Goal: Information Seeking & Learning: Find specific fact

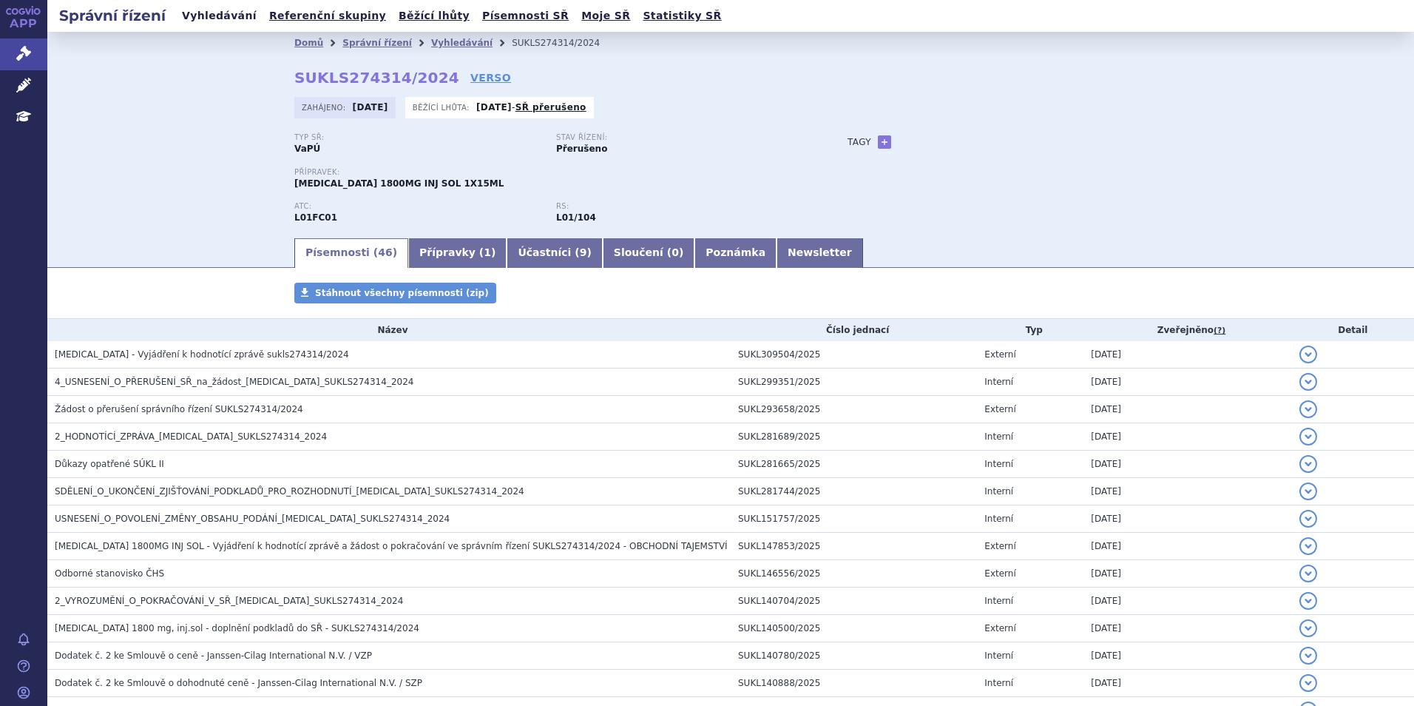
click at [211, 19] on link "Vyhledávání" at bounding box center [219, 16] width 84 height 20
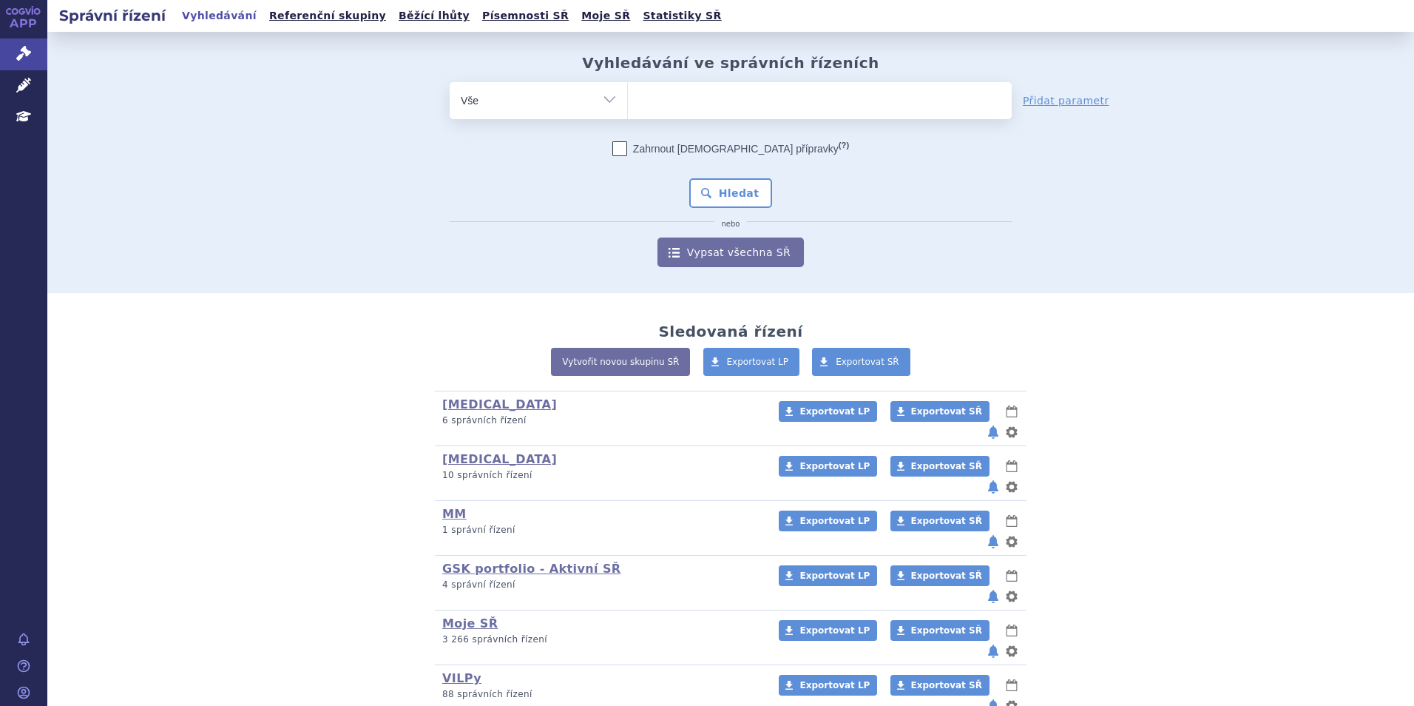
click at [671, 101] on ul at bounding box center [820, 97] width 384 height 31
click at [628, 101] on select at bounding box center [627, 99] width 1 height 37
type input "ke"
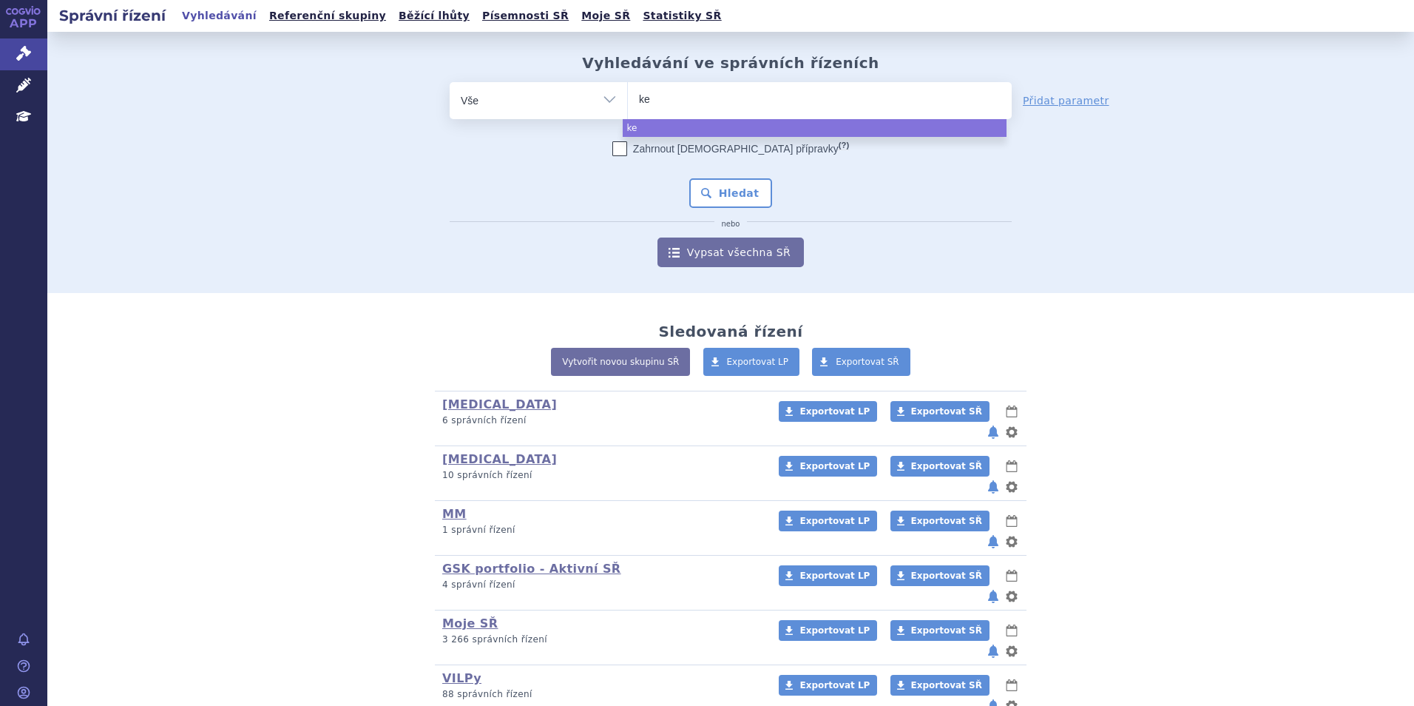
type input "key"
type input "keyt"
type input "keytrud"
type input "keytruda"
select select "[MEDICAL_DATA]"
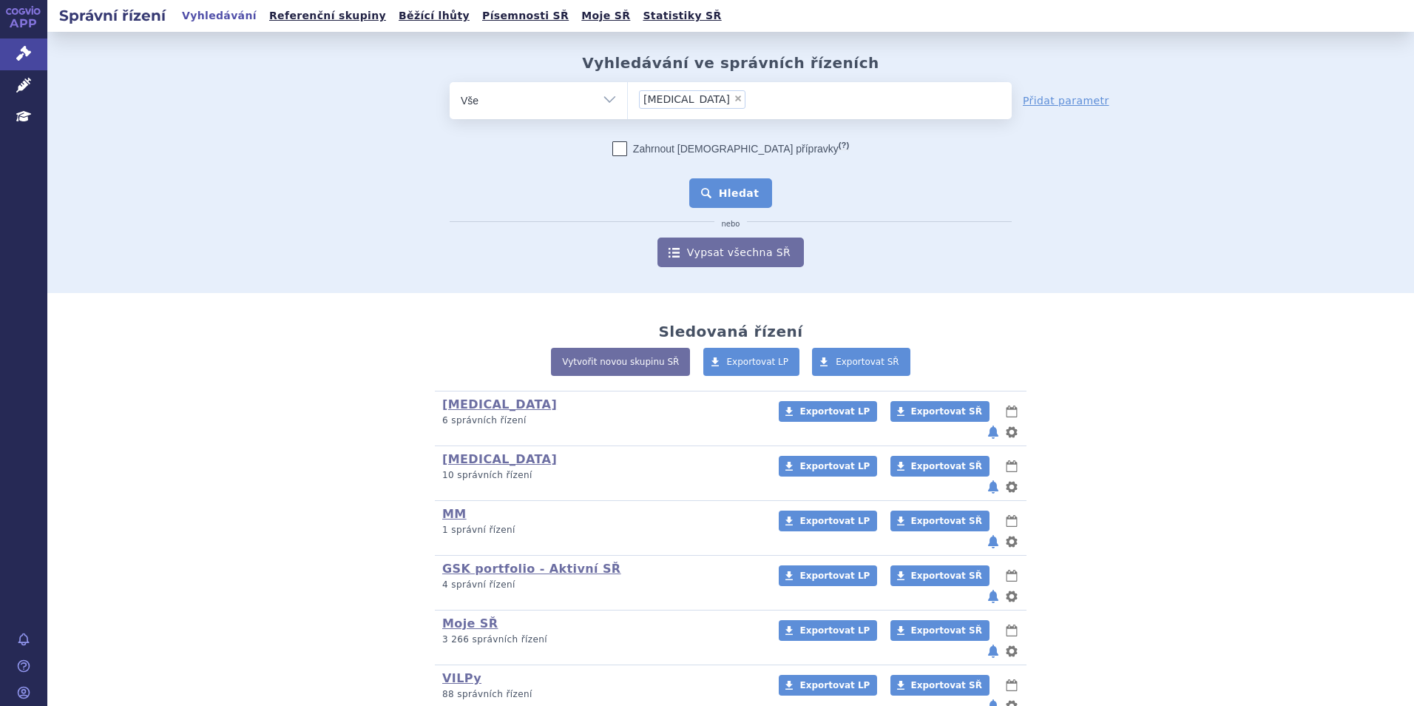
click at [742, 192] on button "Hledat" at bounding box center [731, 193] width 84 height 30
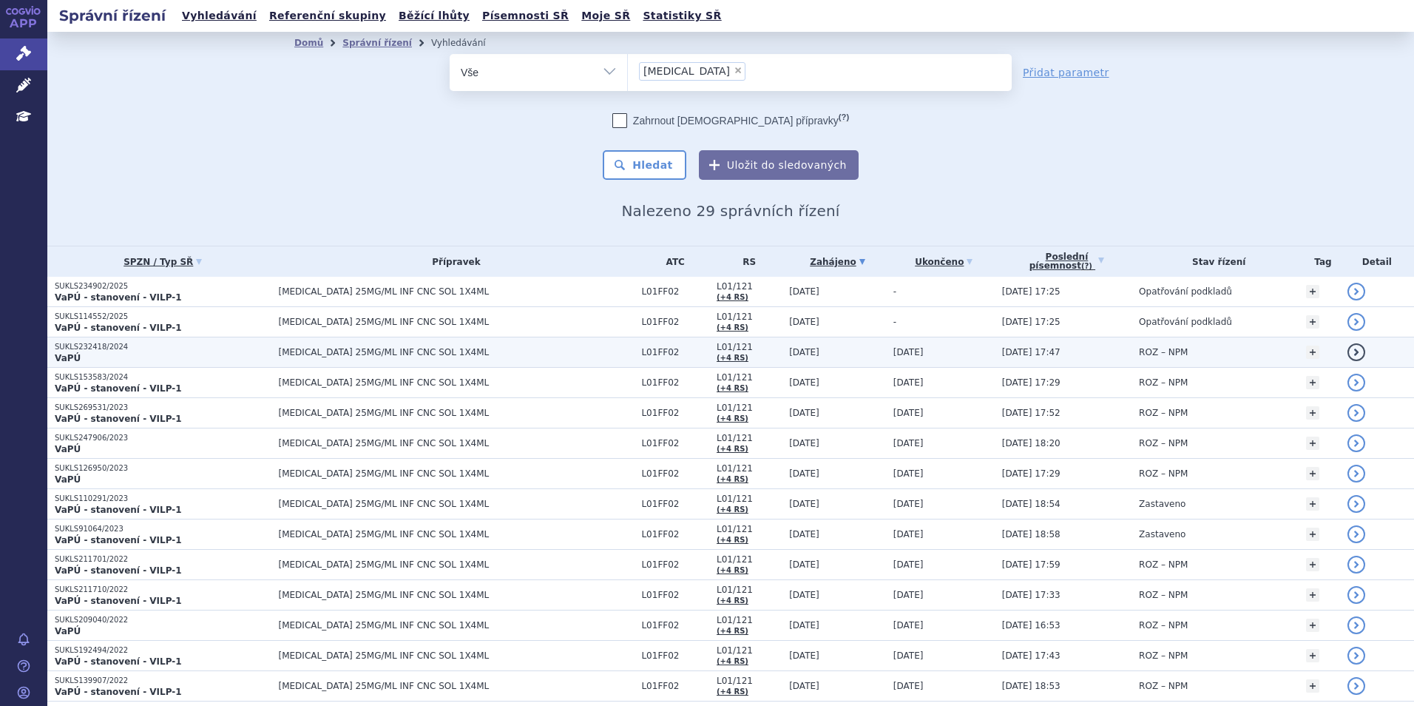
click at [183, 358] on p "VaPÚ" at bounding box center [163, 358] width 217 height 12
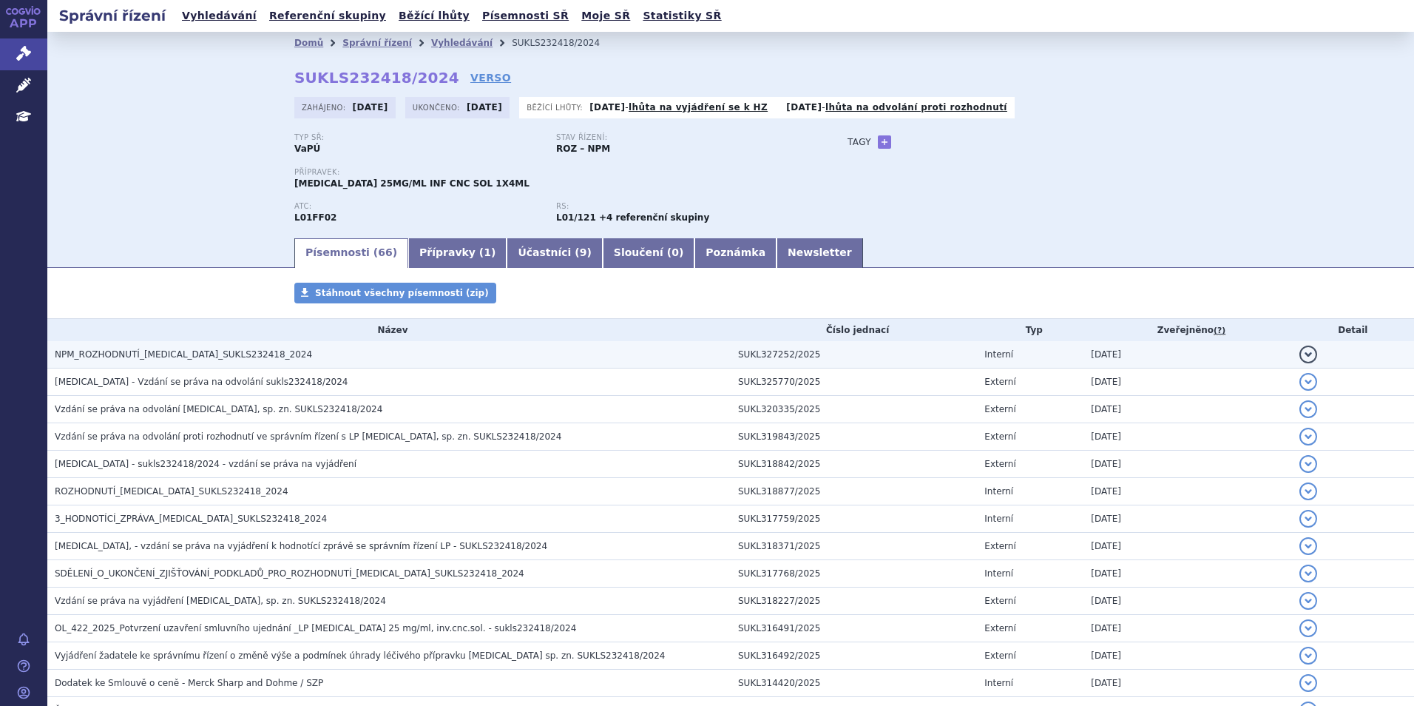
click at [204, 352] on span "NPM_ROZHODNUTÍ_KEYTRUDA_SUKLS232418_2024" at bounding box center [183, 354] width 257 height 10
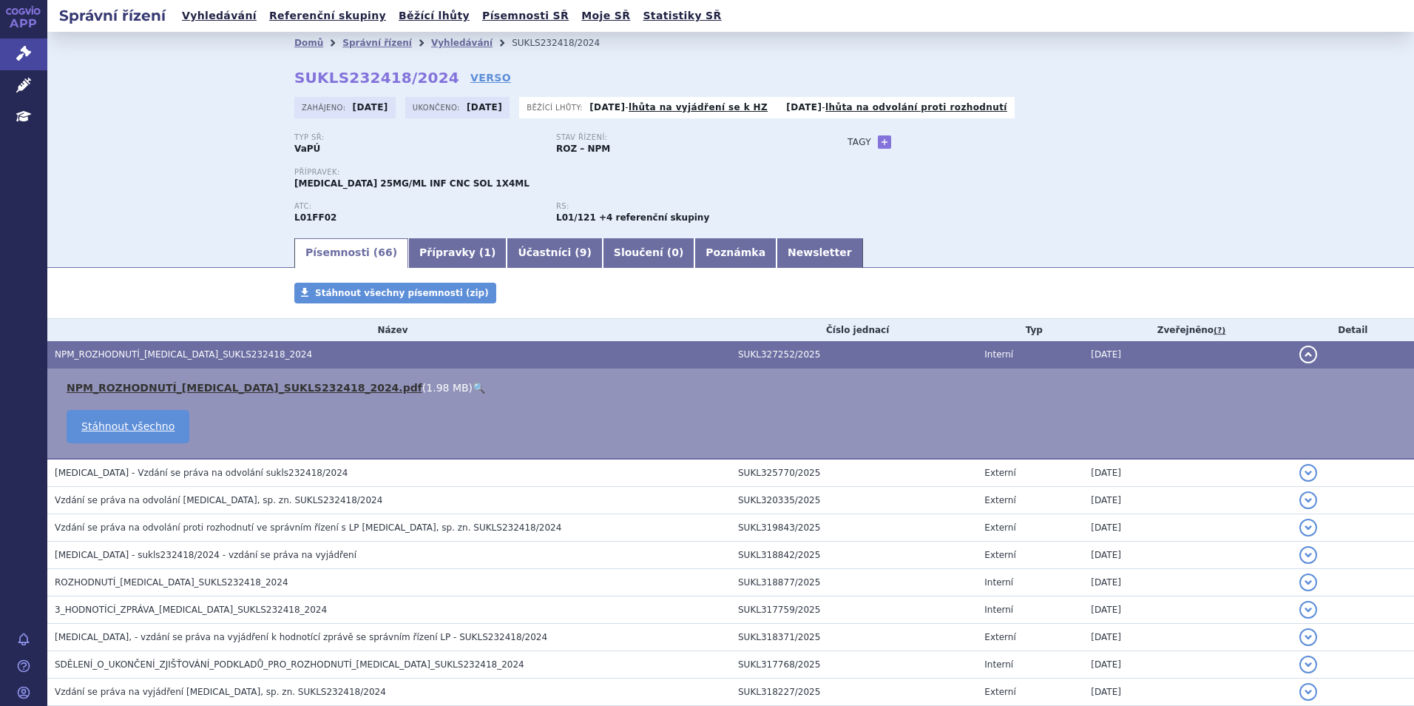
click at [194, 386] on link "NPM_ROZHODNUTÍ_KEYTRUDA_SUKLS232418_2024.pdf" at bounding box center [245, 388] width 356 height 12
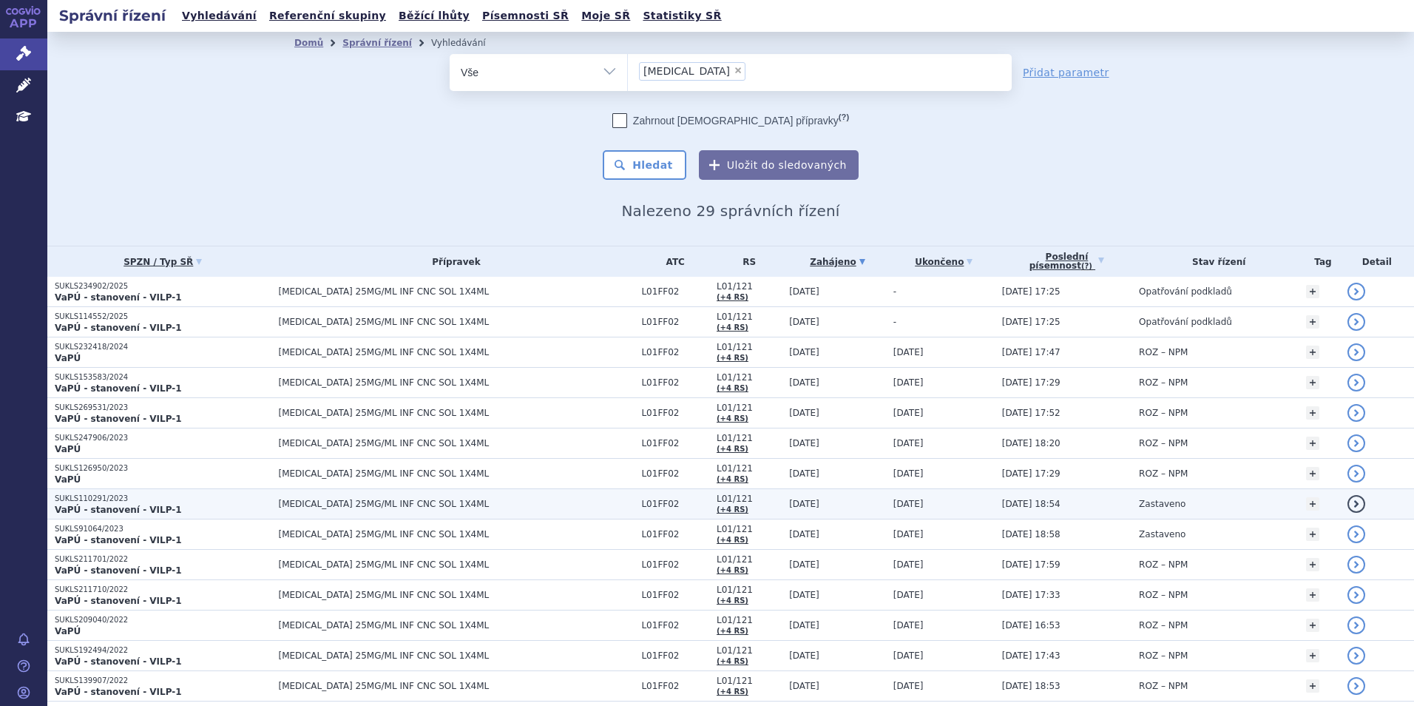
click at [137, 512] on strong "VaPÚ - stanovení - VILP-1" at bounding box center [118, 509] width 127 height 10
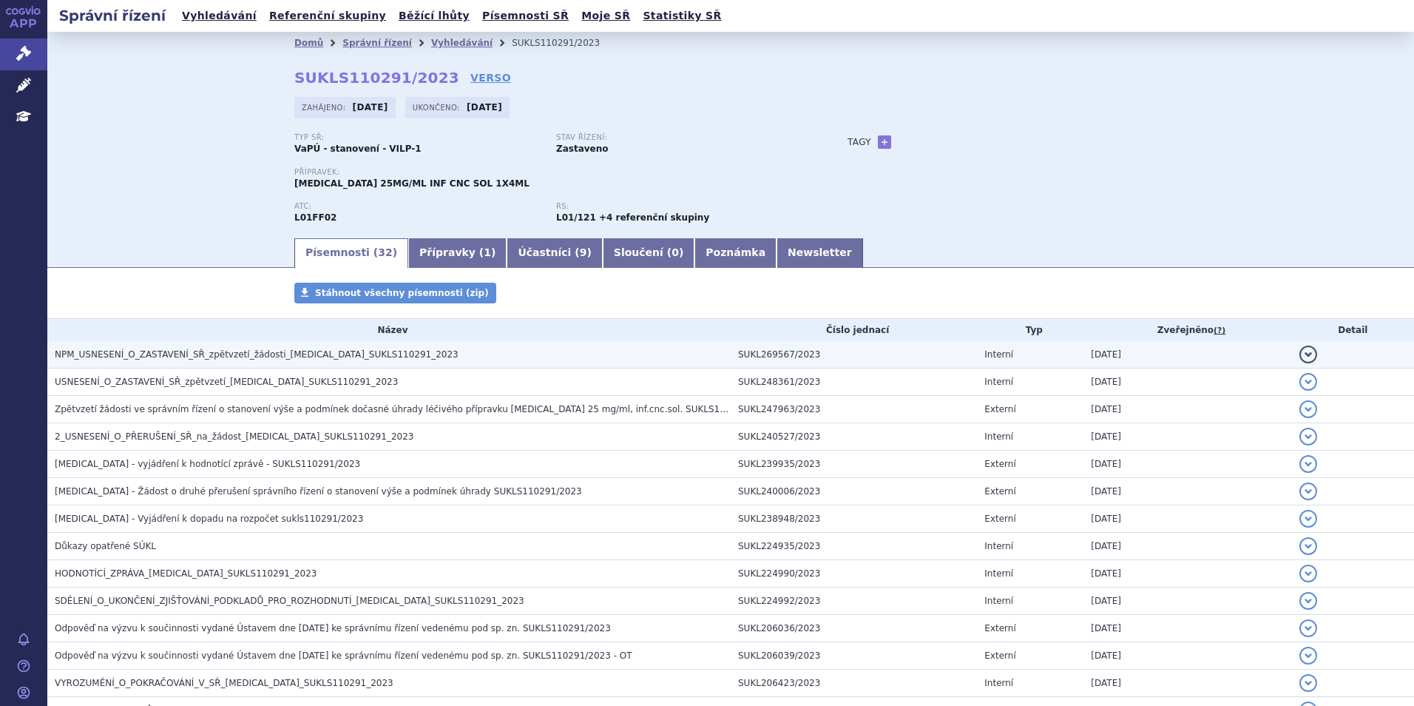
click at [184, 355] on span "NPM_USNESENÍ_O_ZASTAVENÍ_SŘ_zpětvzetí_žádosti_KEYTRUDA_SUKLS110291_2023" at bounding box center [257, 354] width 404 height 10
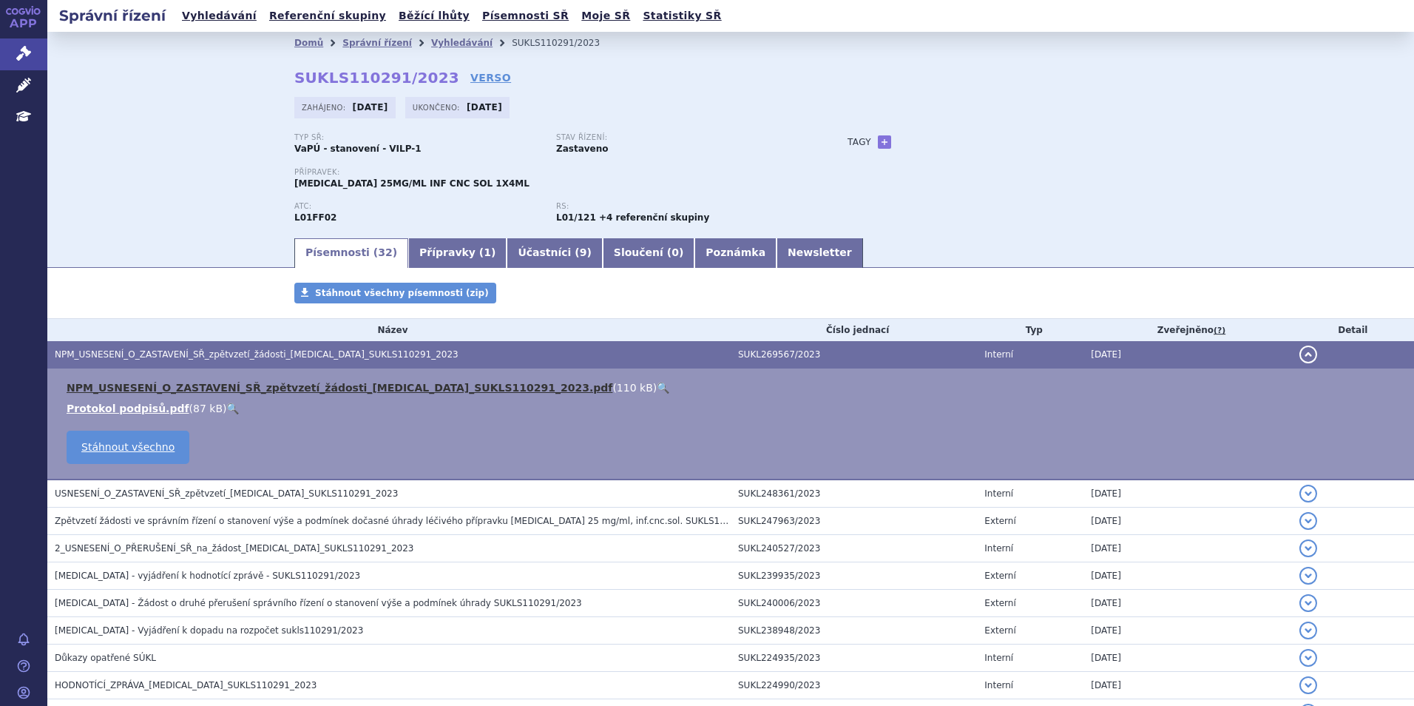
click at [146, 389] on link "NPM_USNESENÍ_O_ZASTAVENÍ_SŘ_zpětvzetí_žádosti_KEYTRUDA_SUKLS110291_2023.pdf" at bounding box center [340, 388] width 546 height 12
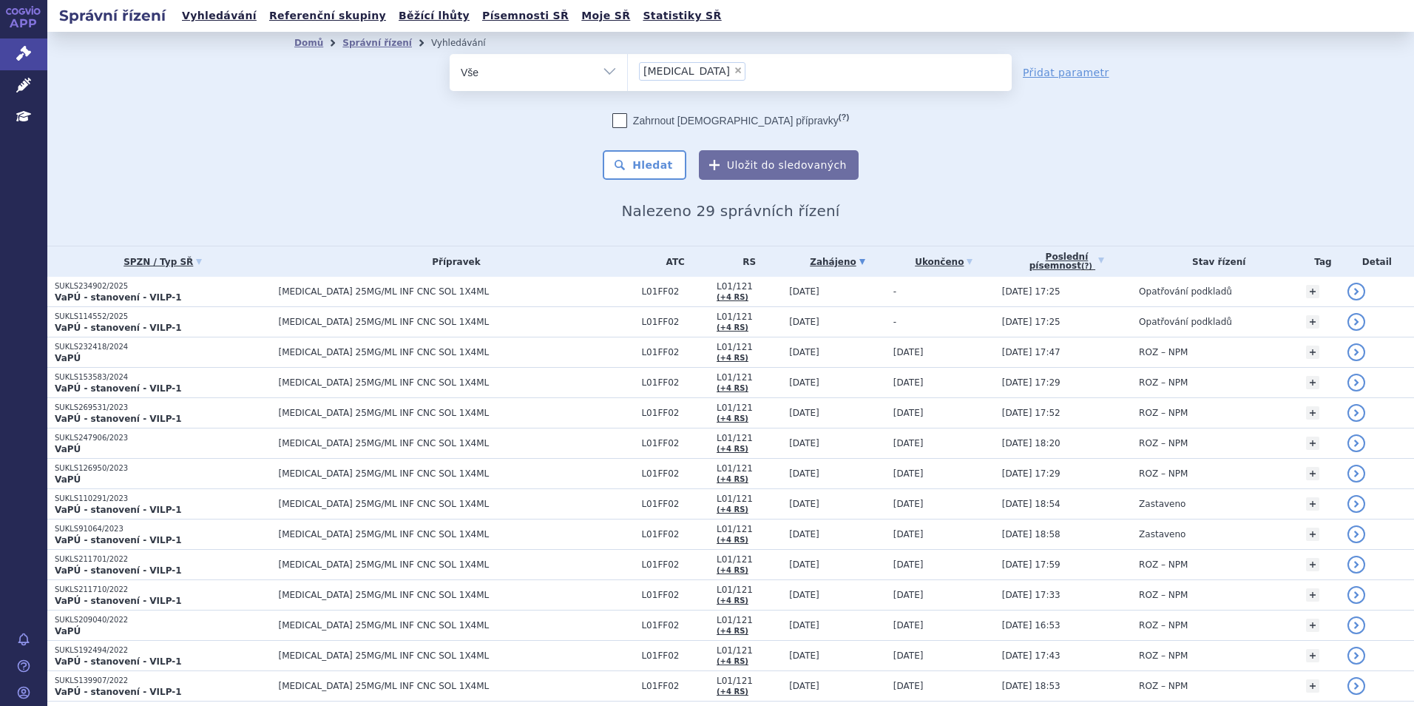
click at [734, 70] on span "×" at bounding box center [738, 70] width 9 height 9
click at [628, 70] on select "[MEDICAL_DATA]" at bounding box center [627, 71] width 1 height 37
select select
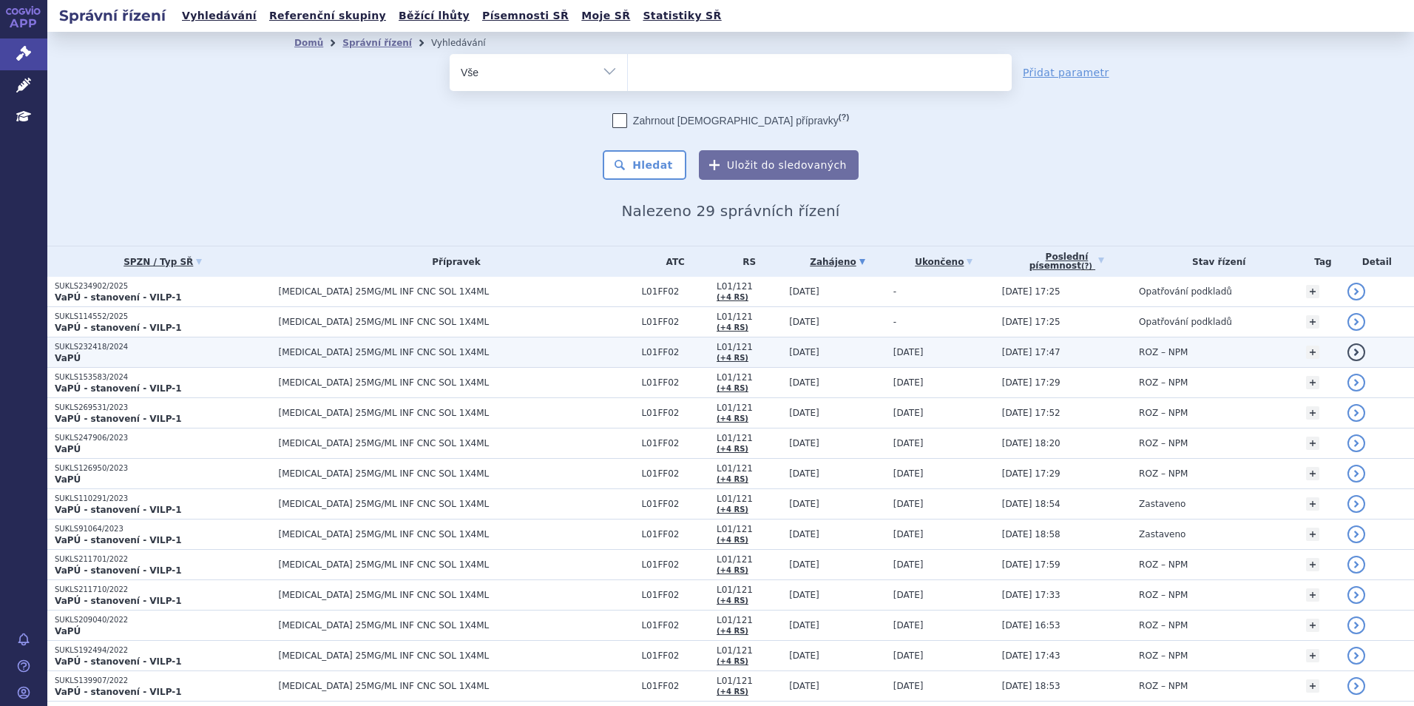
click at [1028, 359] on td "[DATE] 17:47" at bounding box center [1063, 352] width 137 height 30
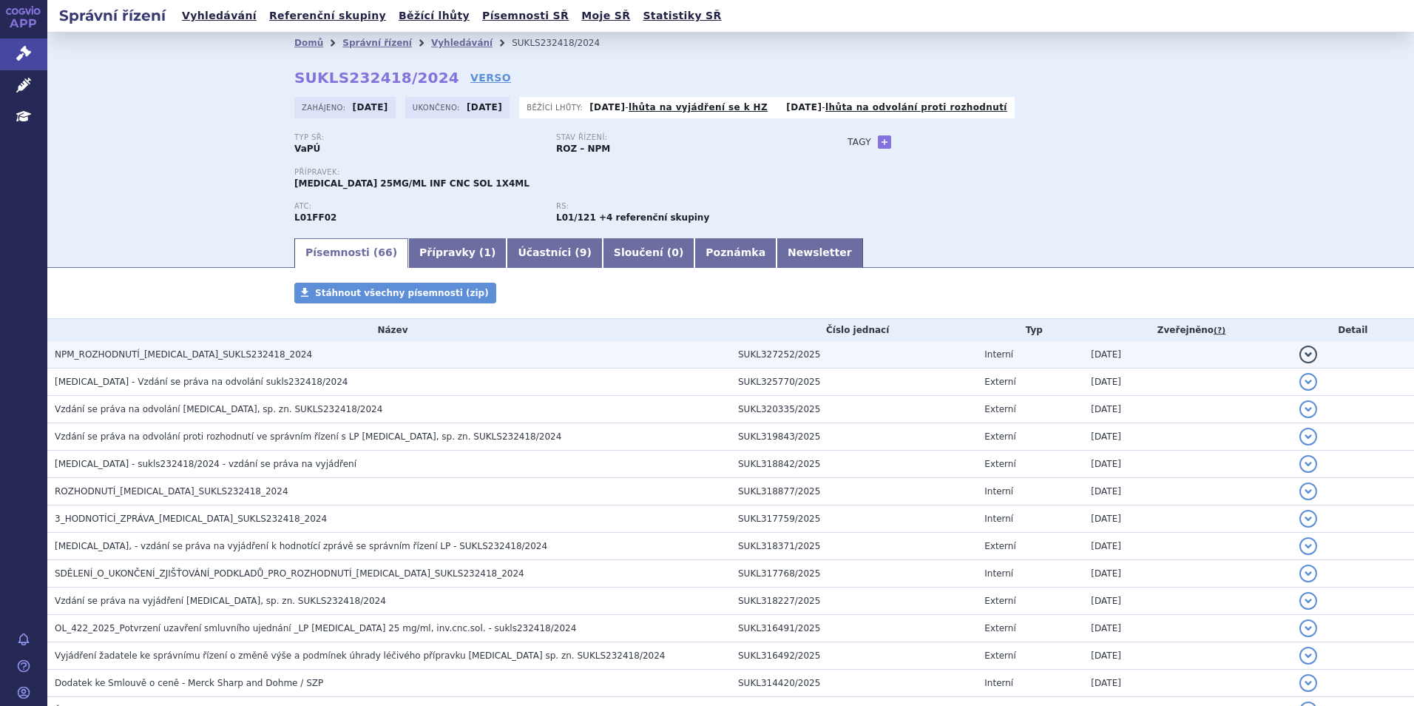
click at [228, 351] on span "NPM_ROZHODNUTÍ_[MEDICAL_DATA]_SUKLS232418_2024" at bounding box center [183, 354] width 257 height 10
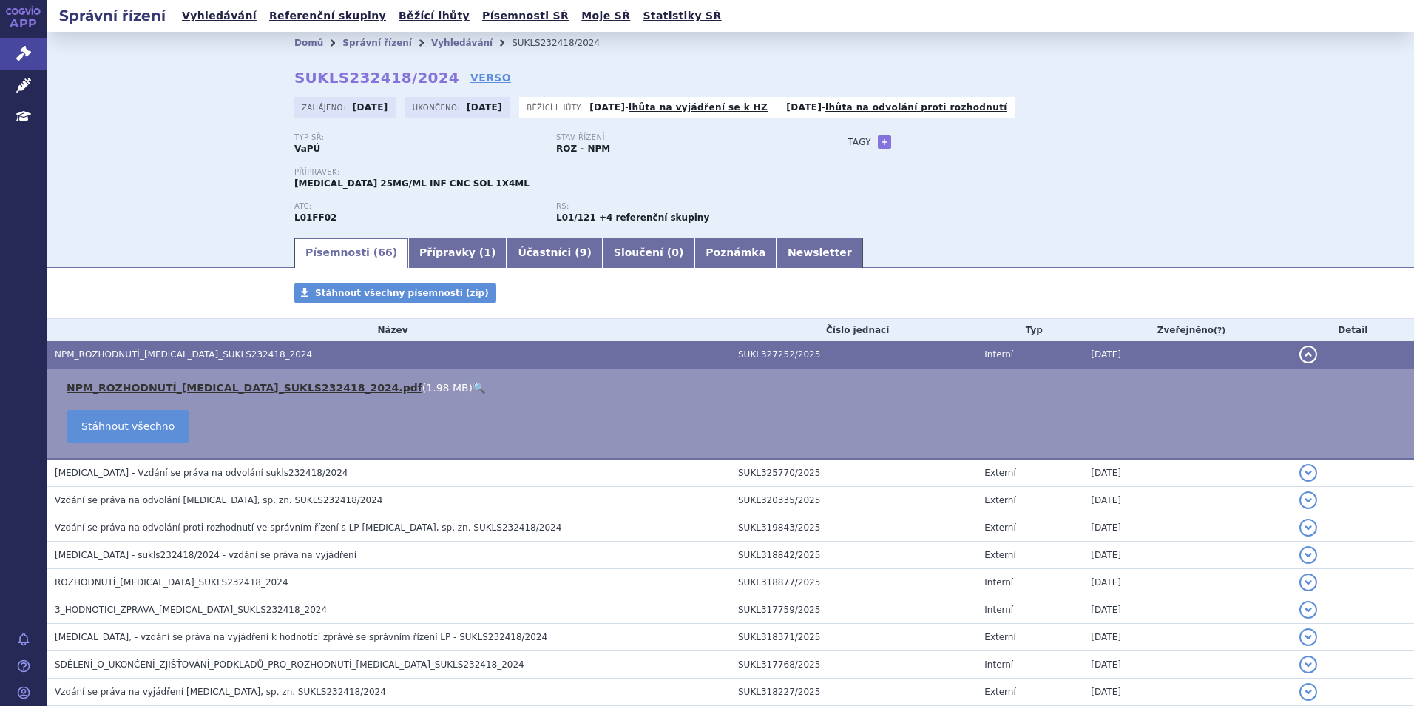
click at [219, 387] on link "NPM_ROZHODNUTÍ_KEYTRUDA_SUKLS232418_2024.pdf" at bounding box center [245, 388] width 356 height 12
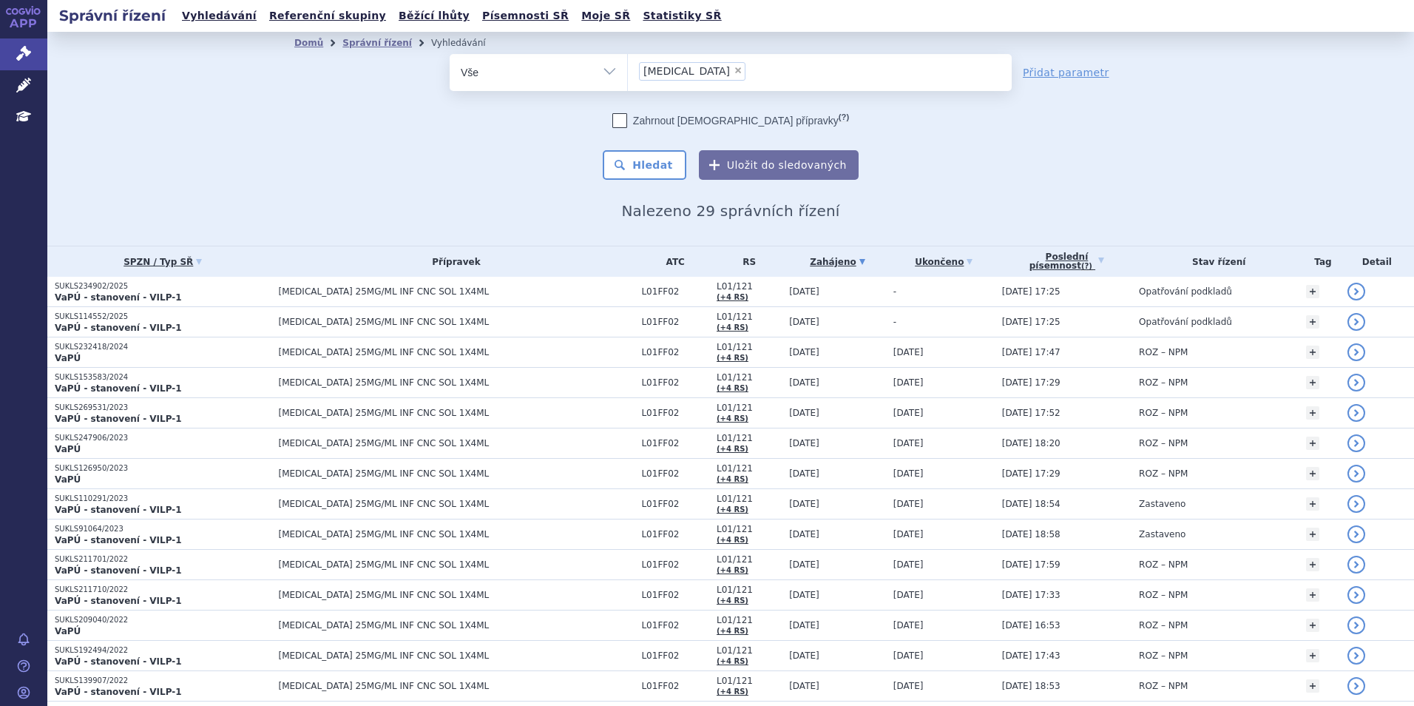
click at [734, 68] on span "×" at bounding box center [738, 70] width 9 height 9
click at [628, 68] on select "keytruda" at bounding box center [627, 71] width 1 height 37
select select
click at [683, 78] on ul at bounding box center [820, 69] width 384 height 31
click at [628, 78] on select "keytruda" at bounding box center [627, 71] width 1 height 37
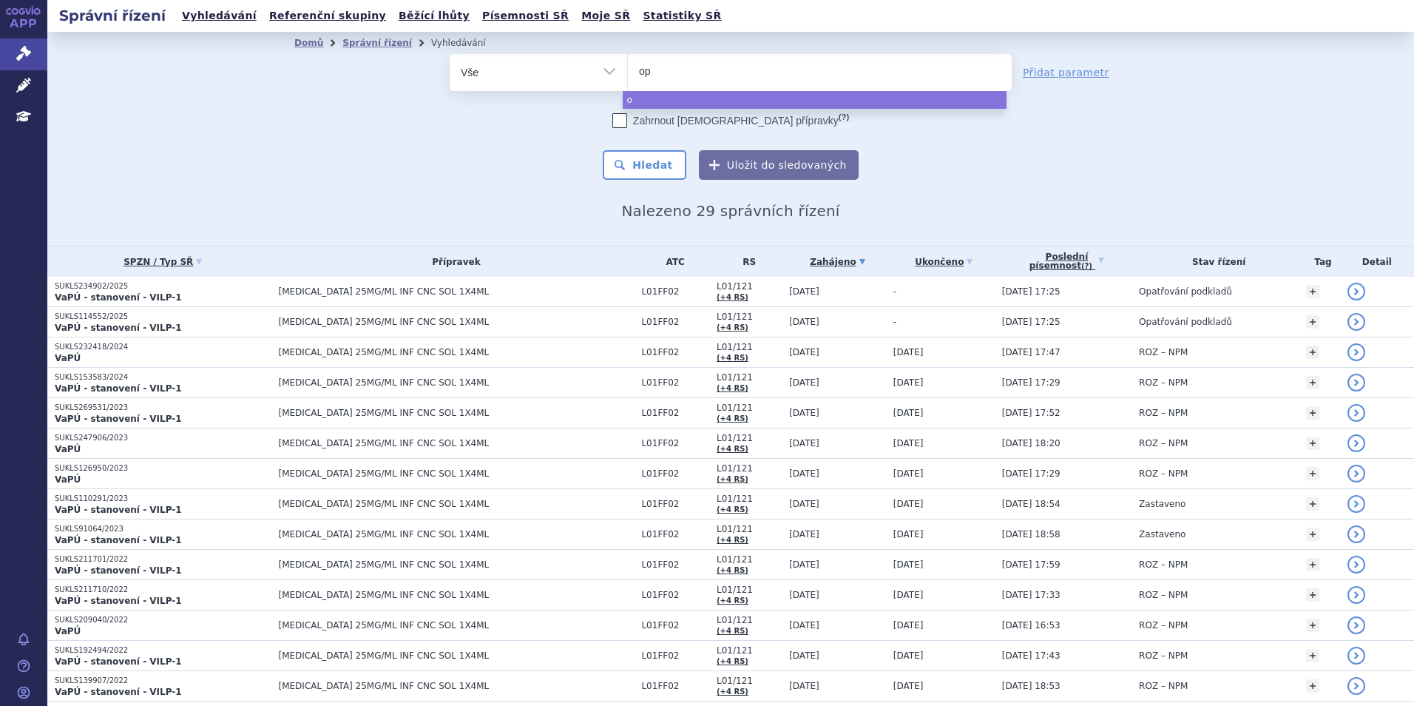
type input "opd"
type input "opdi"
type input "[MEDICAL_DATA]"
select select "[MEDICAL_DATA]"
click at [653, 169] on button "Hledat" at bounding box center [645, 165] width 84 height 30
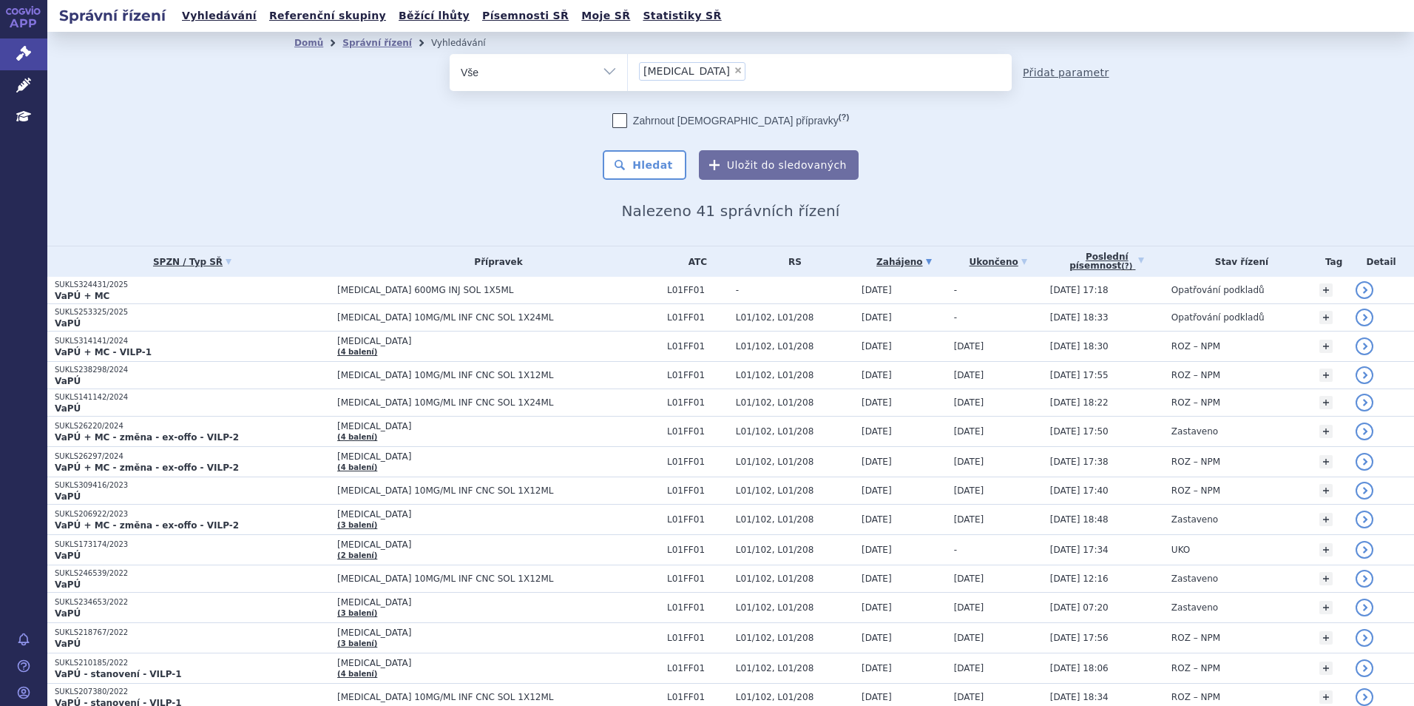
click at [1064, 75] on link "Přidat parametr" at bounding box center [1066, 72] width 87 height 15
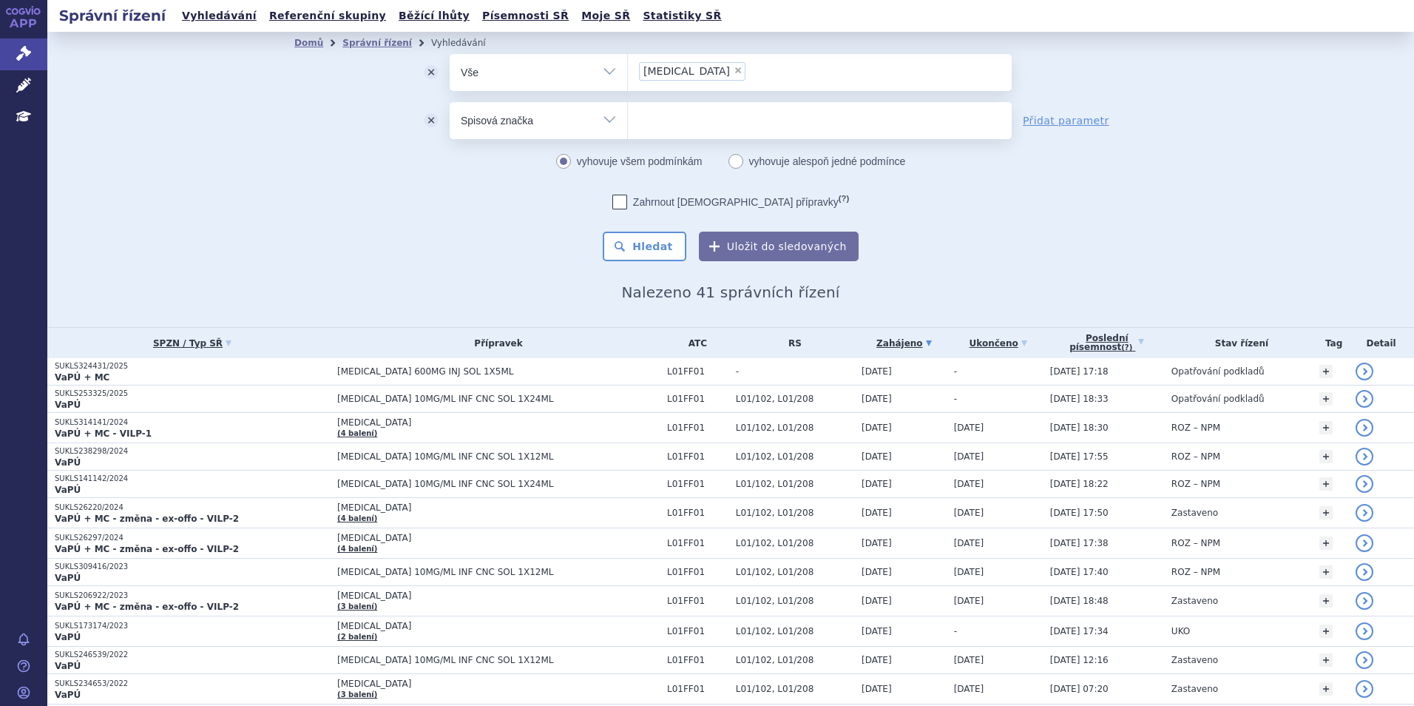
click at [589, 118] on select "Vše Spisová značka Typ SŘ Přípravek/SUKL kód Účastník/Držitel" at bounding box center [538, 118] width 177 height 33
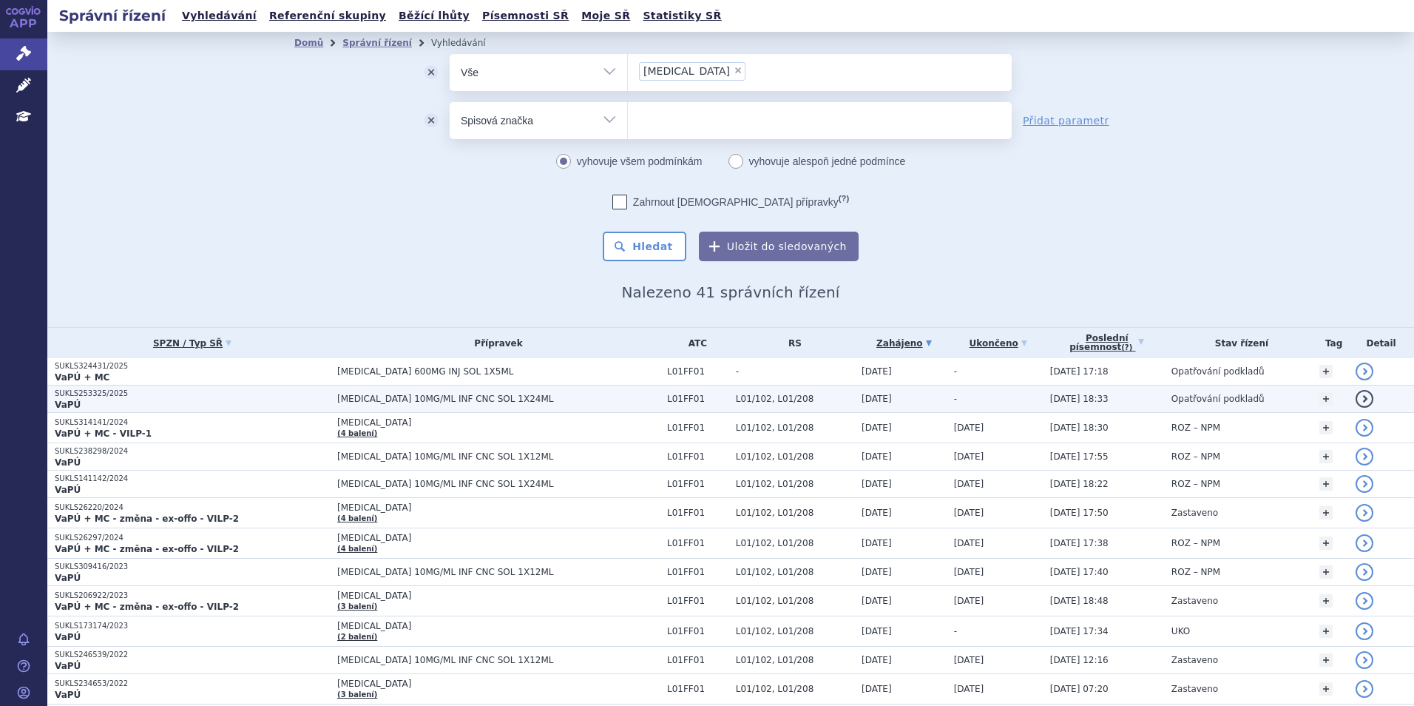
select select "filter-procedure-product-status"
click at [450, 102] on select "Vše Spisová značka Typ SŘ Přípravek/SUKL kód Účastník/Držitel" at bounding box center [538, 118] width 177 height 33
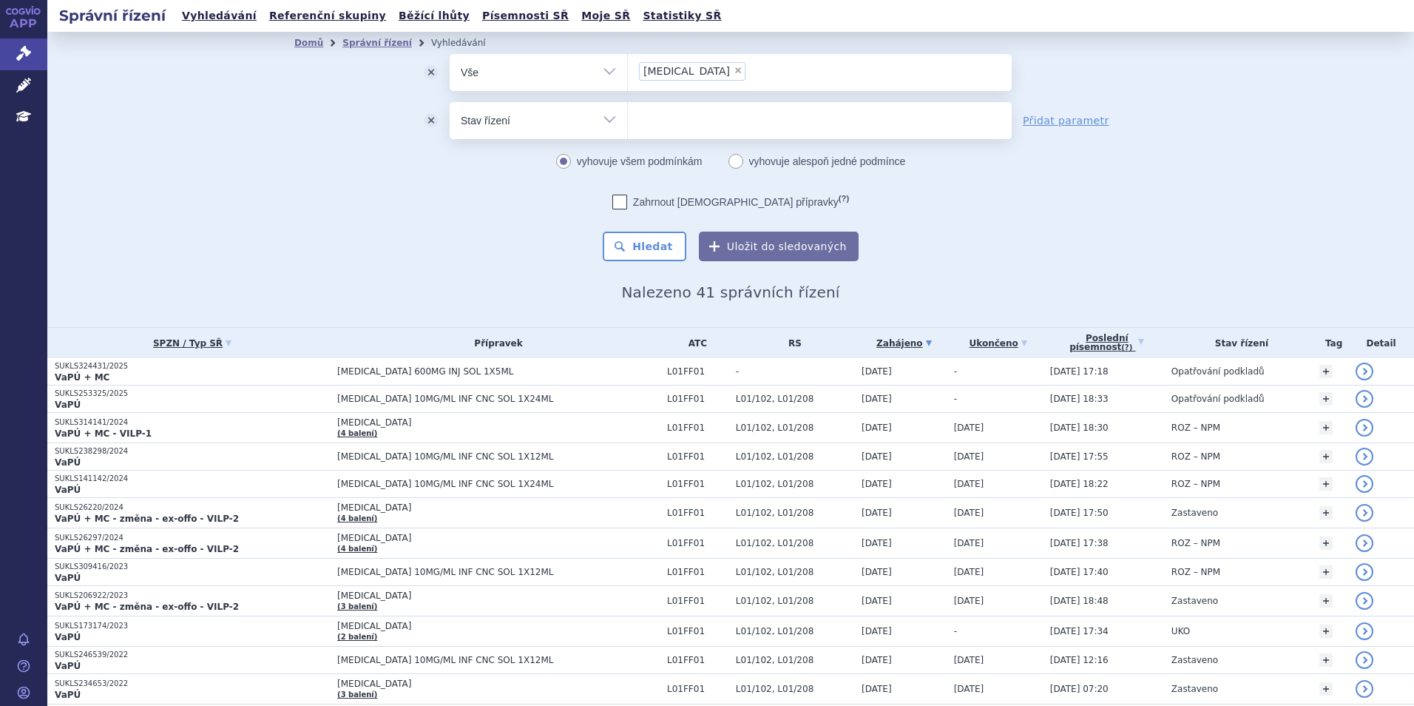
click at [641, 131] on ul at bounding box center [820, 117] width 384 height 31
click at [628, 131] on select at bounding box center [627, 119] width 1 height 37
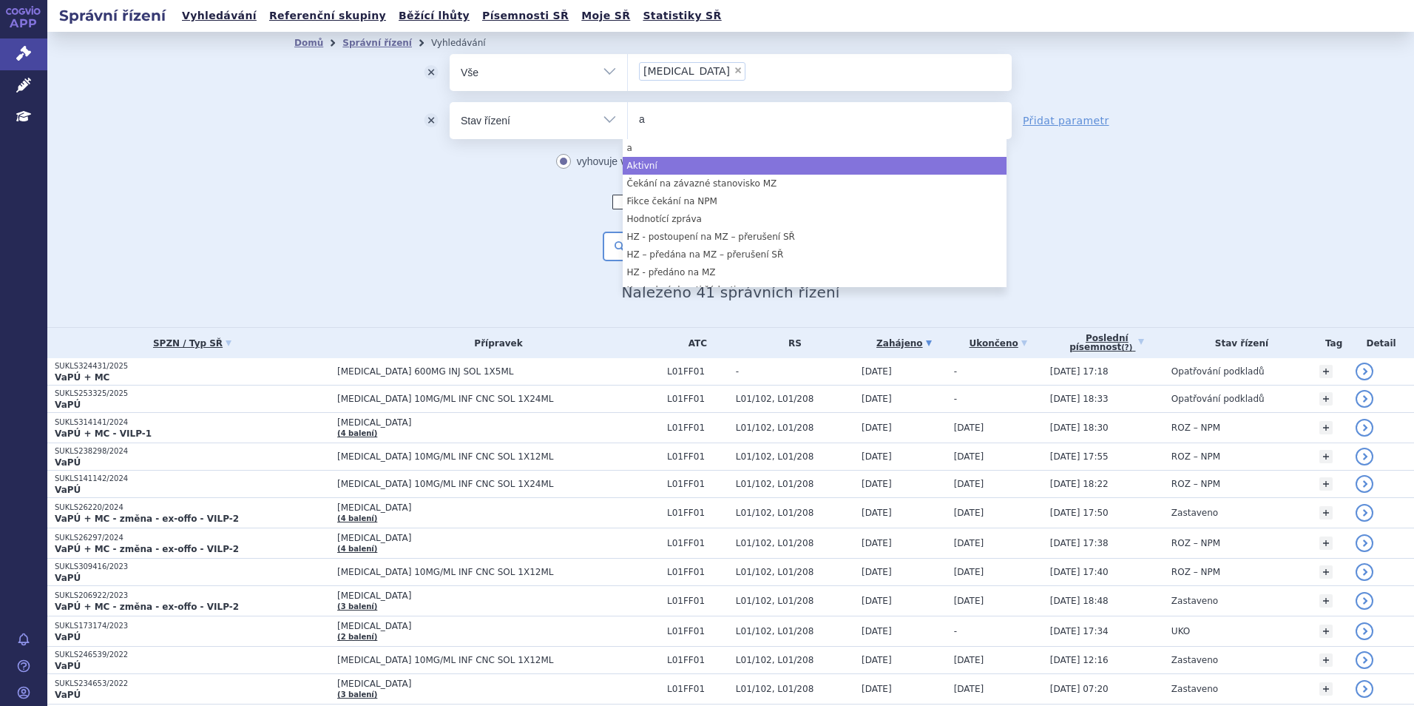
type input "a"
select select "a0d16f3a-7c3c-49b9-bbbf-43dbf2e58536"
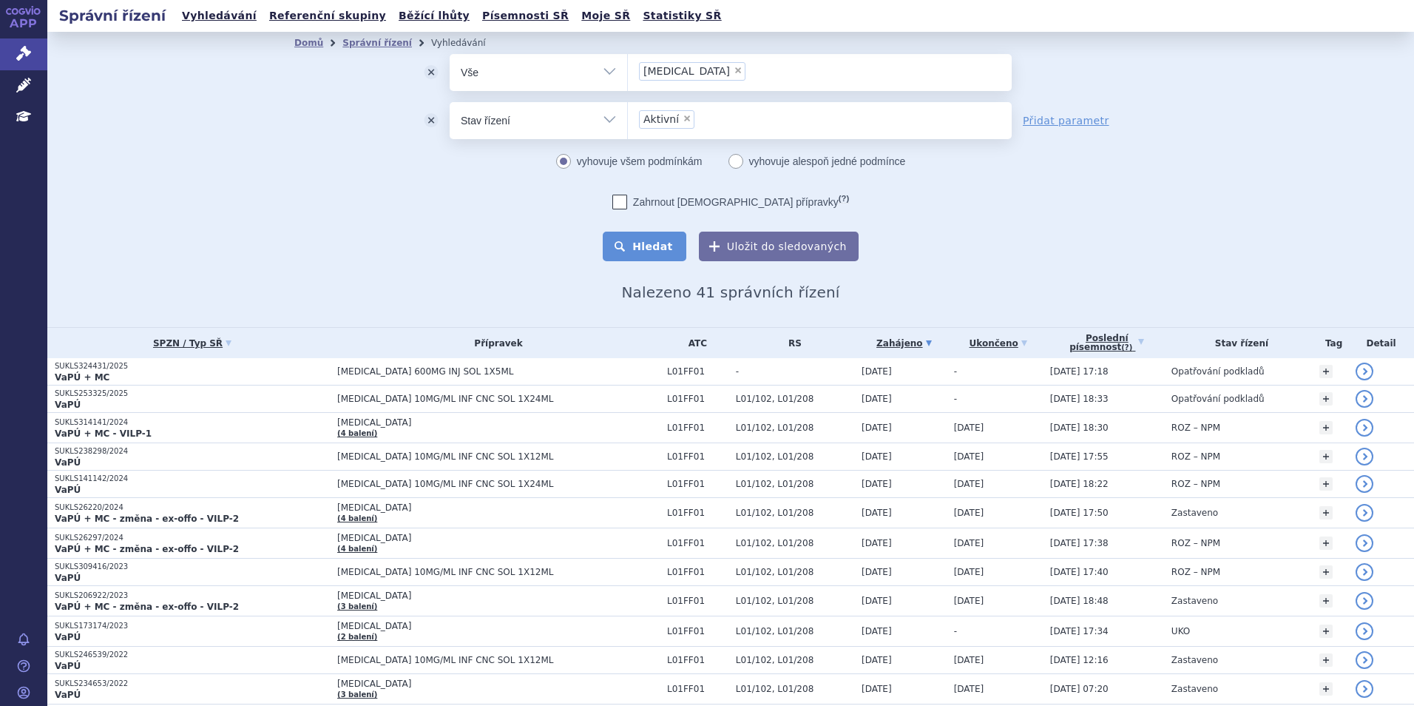
click at [650, 245] on button "Hledat" at bounding box center [645, 246] width 84 height 30
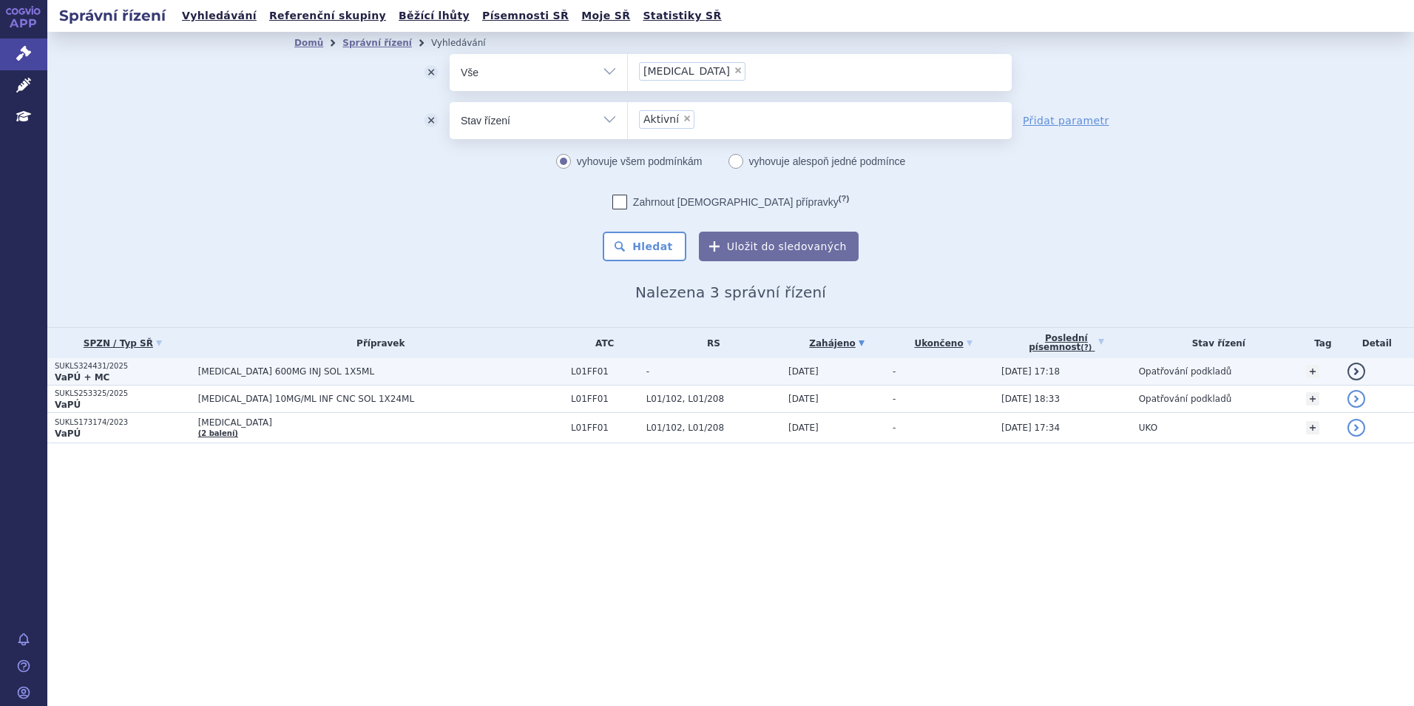
click at [161, 365] on p "SUKLS324431/2025" at bounding box center [123, 366] width 136 height 10
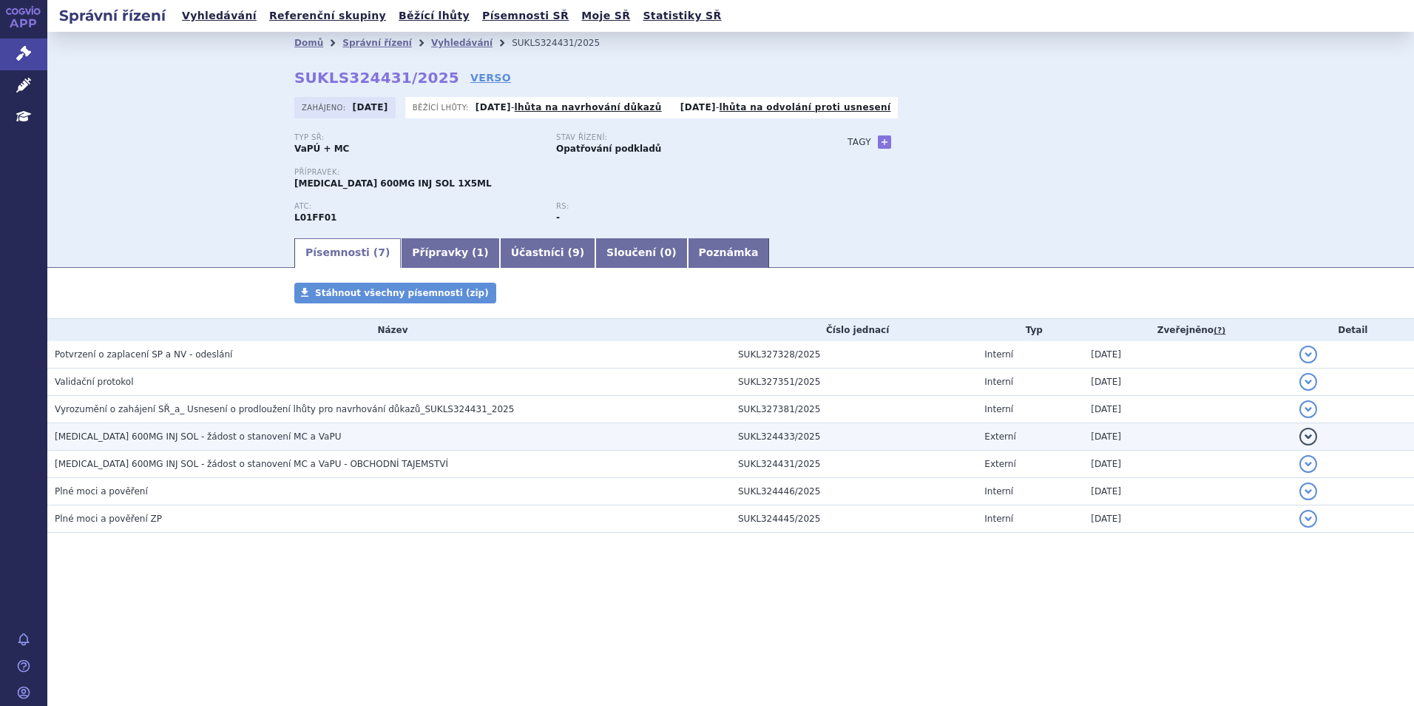
click at [201, 439] on span "[MEDICAL_DATA] 600MG INJ SOL - žádost o stanovení MC a VaPU" at bounding box center [198, 436] width 286 height 10
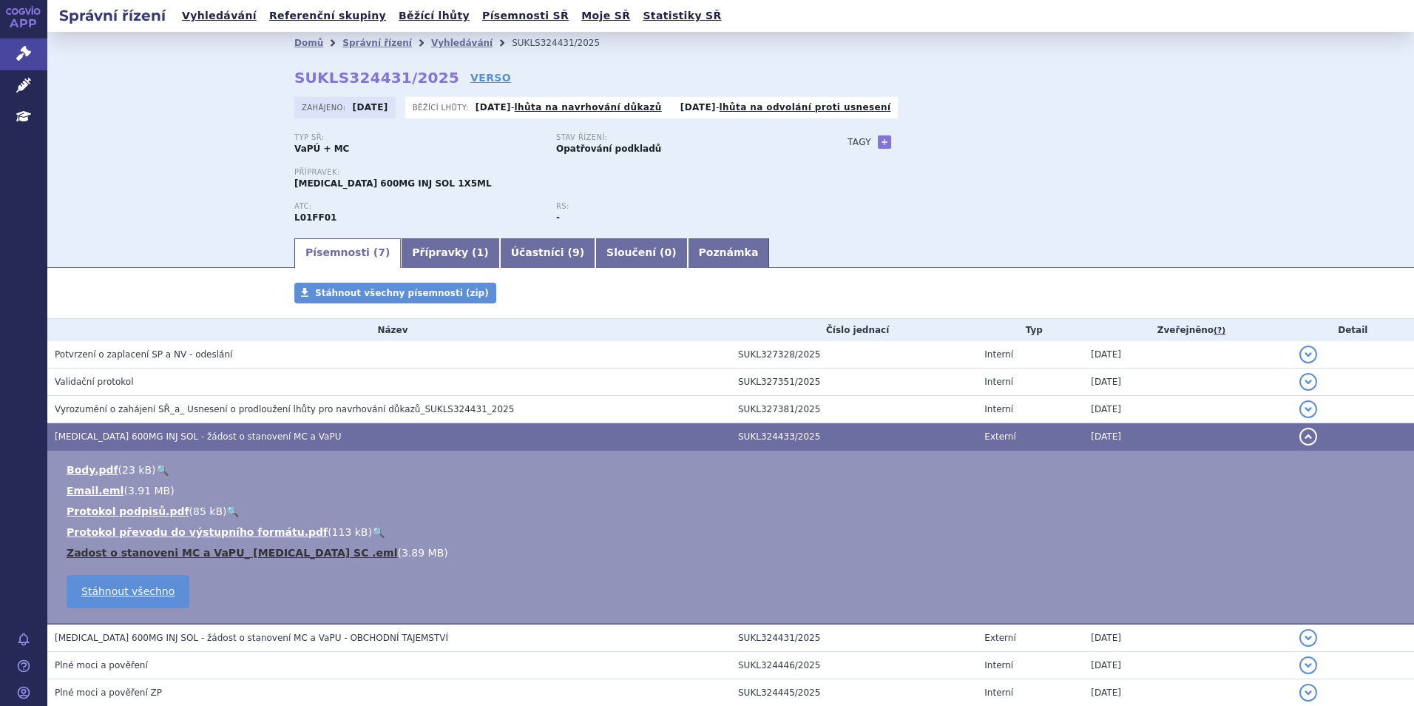
click at [251, 552] on link "Zadost o stanoveni MC a VaPU_ [MEDICAL_DATA] SC .eml" at bounding box center [232, 553] width 331 height 12
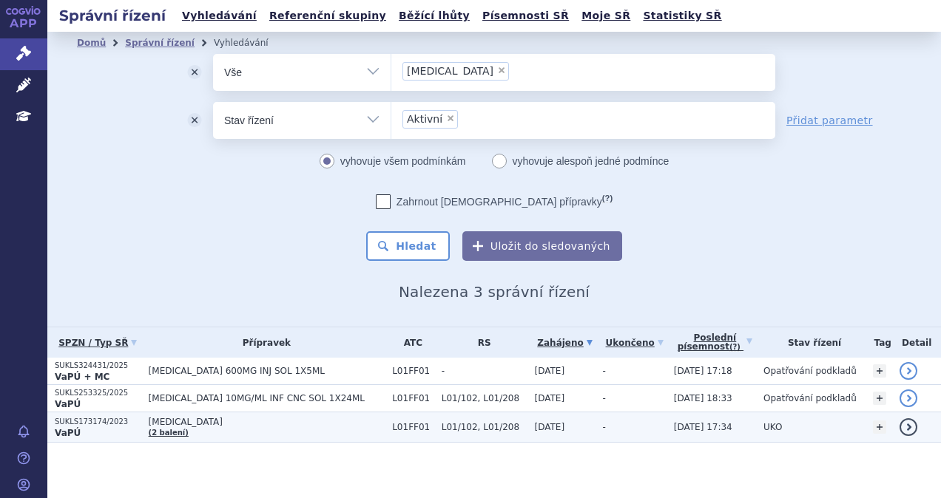
click at [250, 426] on span "[MEDICAL_DATA]" at bounding box center [267, 422] width 237 height 10
